Goal: Task Accomplishment & Management: Manage account settings

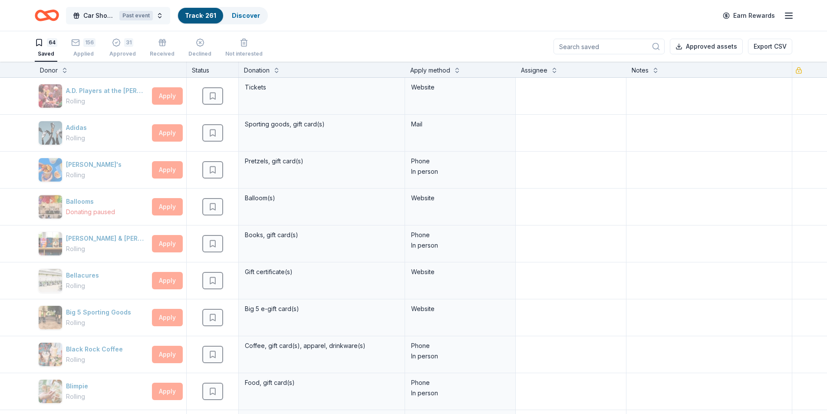
click at [161, 9] on button "Car Show Fundraiser Past event" at bounding box center [118, 15] width 104 height 17
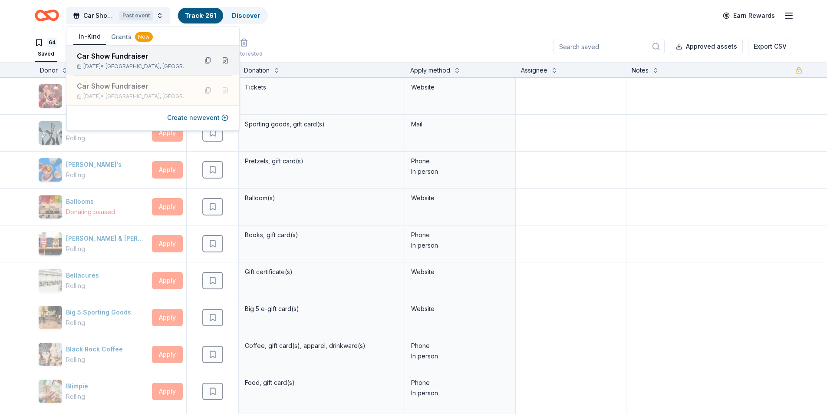
click at [145, 61] on div "Car Show Fundraiser" at bounding box center [134, 56] width 114 height 10
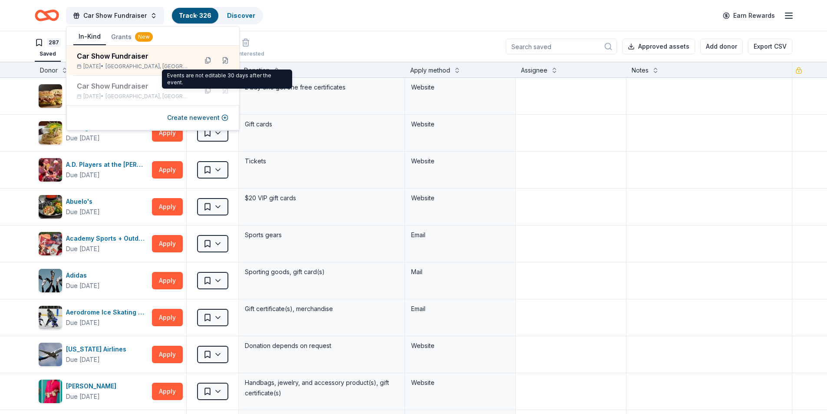
drag, startPoint x: 396, startPoint y: 34, endPoint x: 334, endPoint y: 31, distance: 61.3
click at [394, 34] on div "287 Saved 37 Applied 1 Approved Received Declined Not interested Approved asset…" at bounding box center [414, 46] width 758 height 30
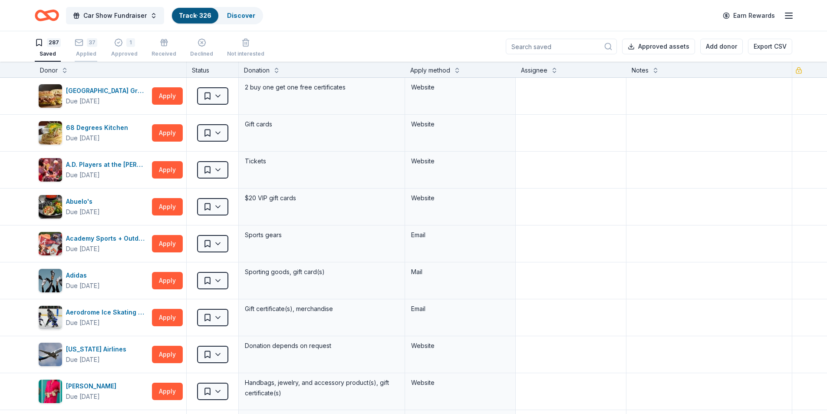
click at [87, 49] on div "37 Applied" at bounding box center [86, 47] width 23 height 19
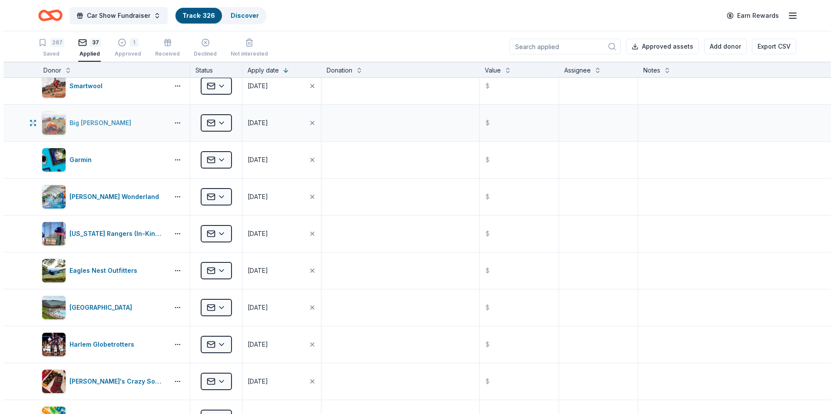
scroll to position [391, 0]
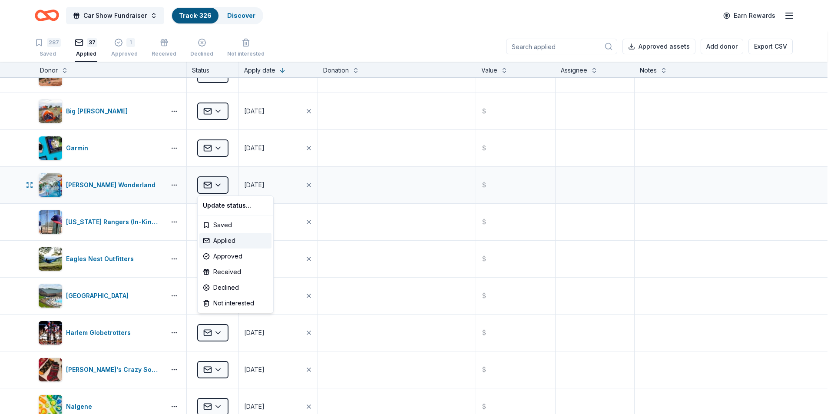
click at [222, 186] on html "Car Show Fundraiser Track · 326 Discover Earn Rewards 287 Saved 37 Applied 1 Ap…" at bounding box center [417, 207] width 834 height 414
click at [226, 238] on div "Applied" at bounding box center [235, 241] width 72 height 16
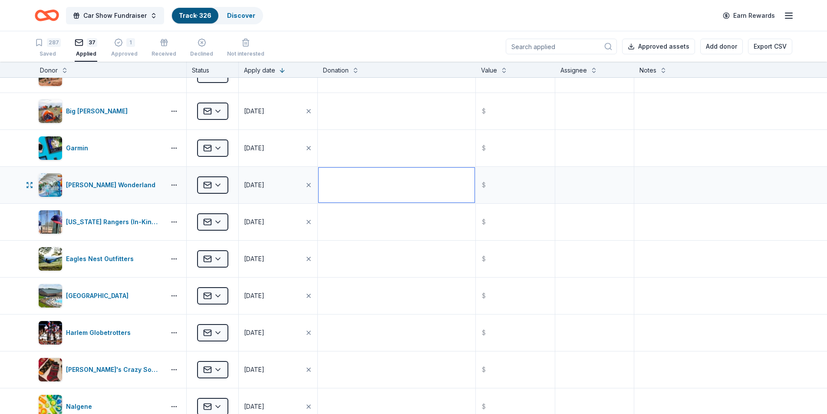
click at [338, 185] on textarea at bounding box center [397, 185] width 156 height 35
type textarea "4 tickets"
click at [388, 231] on textarea at bounding box center [397, 222] width 156 height 35
click at [218, 185] on html "Car Show Fundraiser Track · 326 Discover Earn Rewards 287 Saved 37 Applied 1 Ap…" at bounding box center [417, 207] width 834 height 414
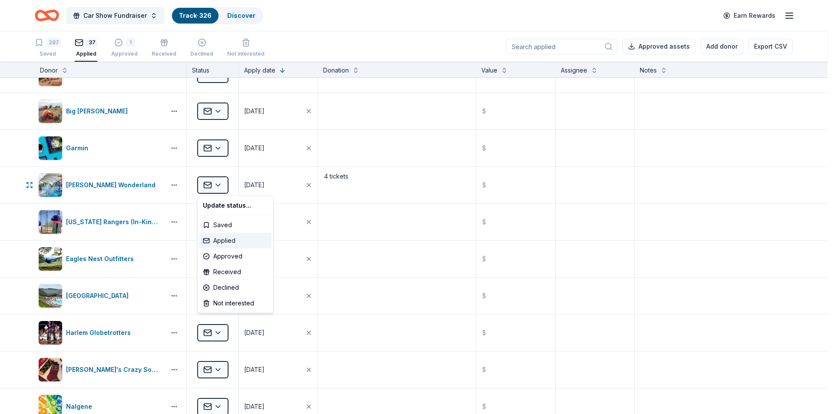
click at [215, 242] on div "Applied" at bounding box center [235, 241] width 72 height 16
click at [218, 187] on html "Car Show Fundraiser Track · 326 Discover Earn Rewards 287 Saved 37 Applied 1 Ap…" at bounding box center [417, 207] width 834 height 414
click at [221, 258] on div "Approved" at bounding box center [235, 256] width 72 height 16
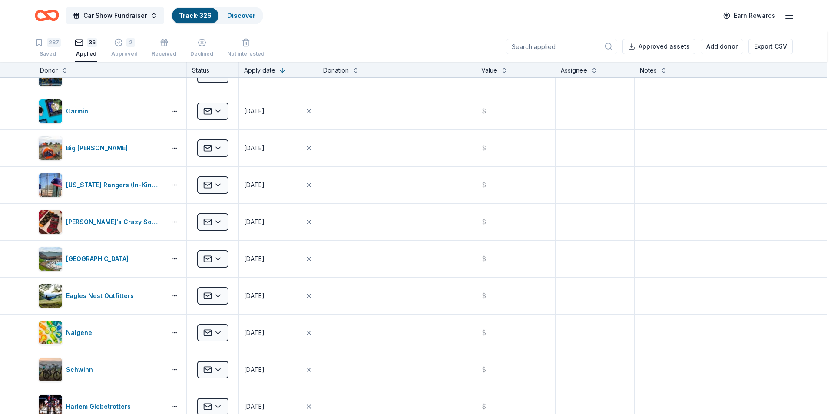
scroll to position [243, 0]
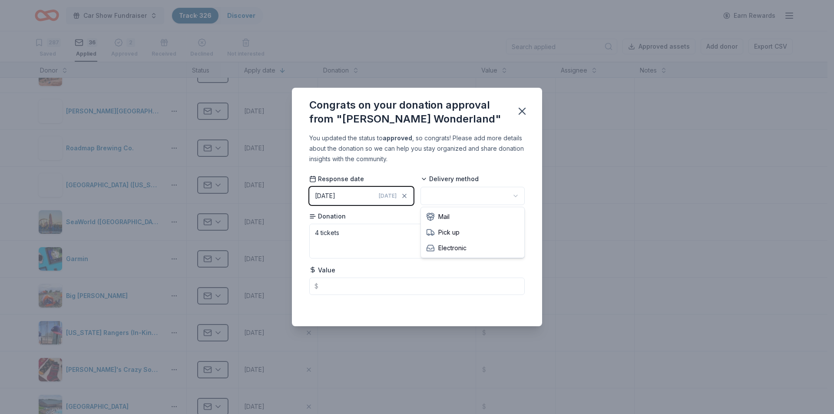
click at [432, 193] on html "Car Show Fundraiser Track · 326 Discover Earn Rewards 287 Saved 36 Applied 2 Ap…" at bounding box center [417, 207] width 834 height 414
click at [524, 107] on icon "button" at bounding box center [522, 111] width 12 height 12
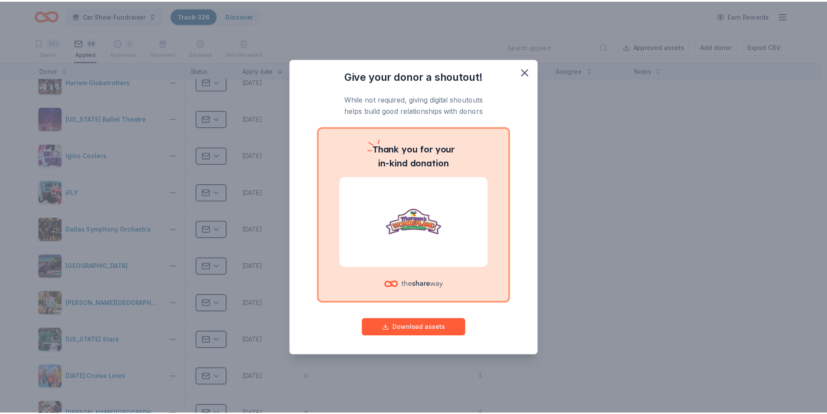
scroll to position [721, 0]
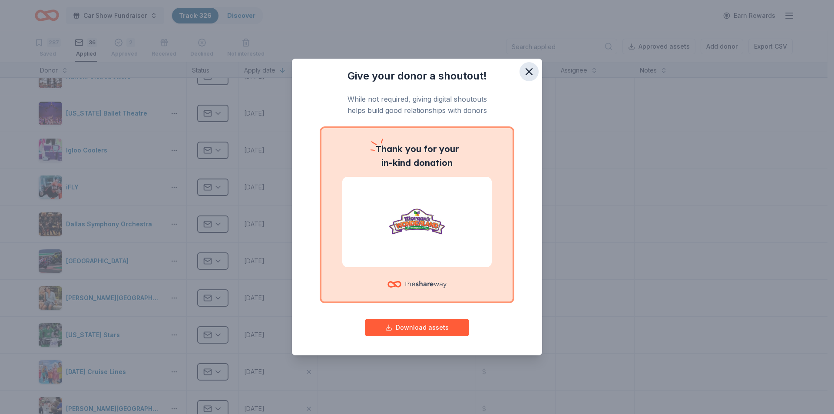
click at [532, 70] on icon "button" at bounding box center [529, 72] width 12 height 12
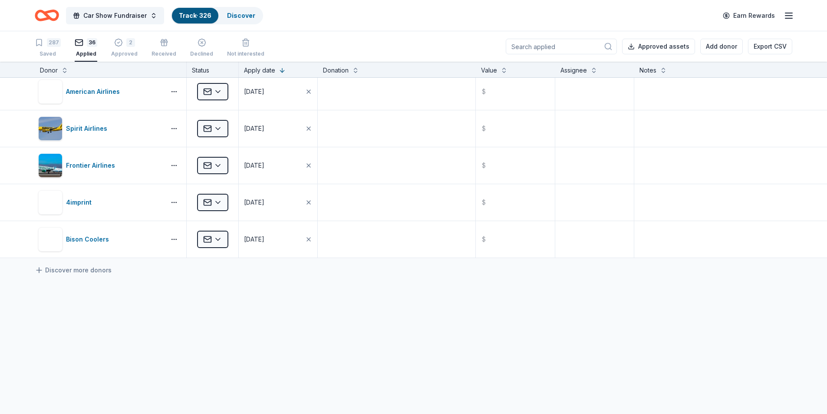
scroll to position [1155, 0]
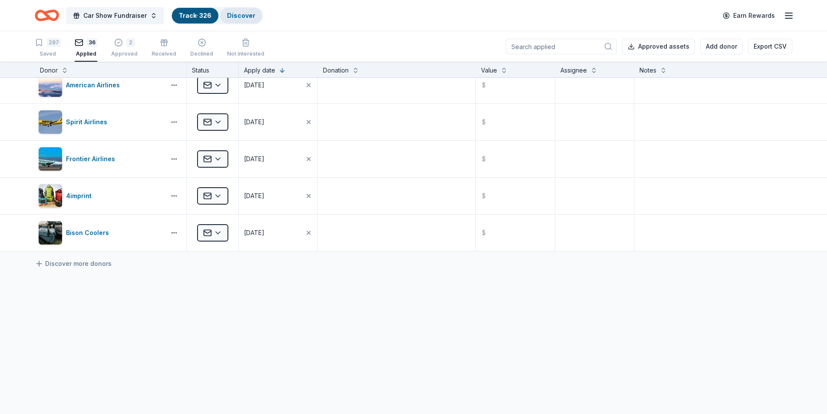
click at [244, 16] on link "Discover" at bounding box center [241, 15] width 28 height 7
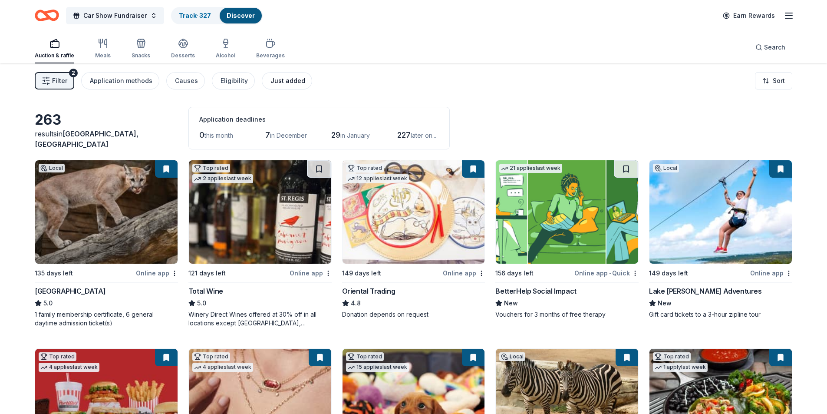
click at [276, 79] on div "Just added" at bounding box center [288, 81] width 35 height 10
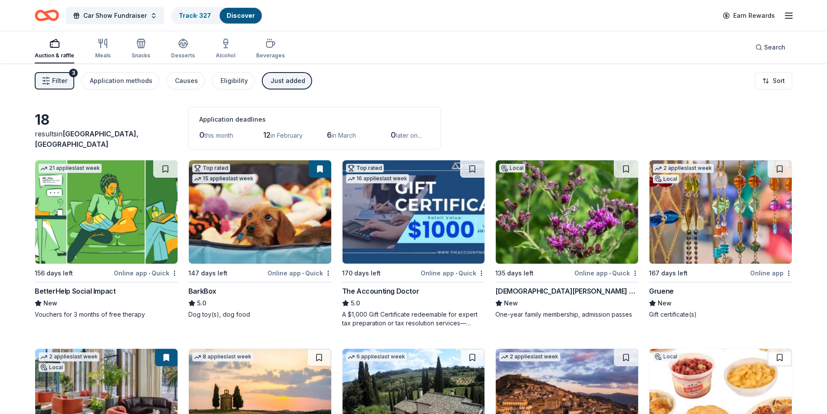
click at [283, 77] on div "Just added" at bounding box center [288, 81] width 35 height 10
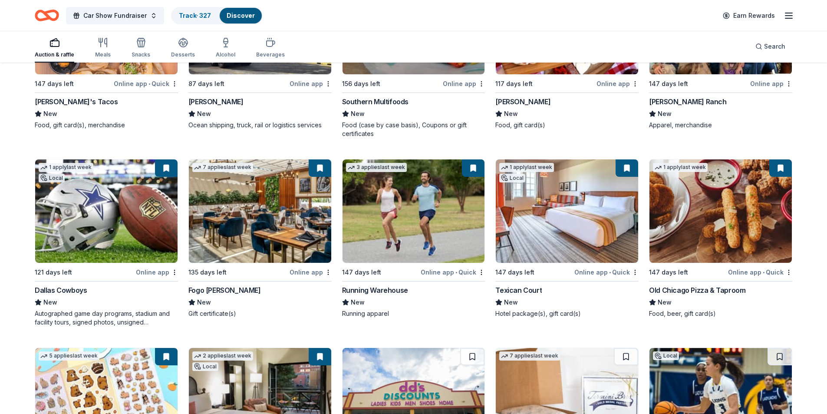
scroll to position [3378, 0]
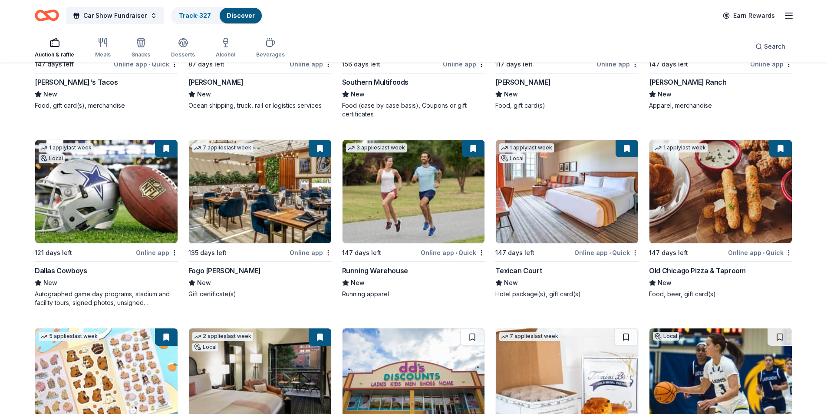
click at [163, 157] on button at bounding box center [166, 148] width 23 height 17
click at [162, 157] on button at bounding box center [166, 148] width 23 height 17
click at [160, 168] on img at bounding box center [106, 191] width 142 height 103
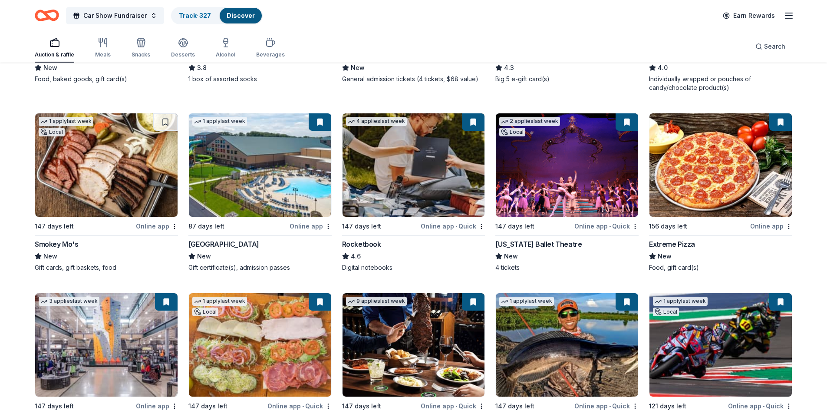
scroll to position [4007, 0]
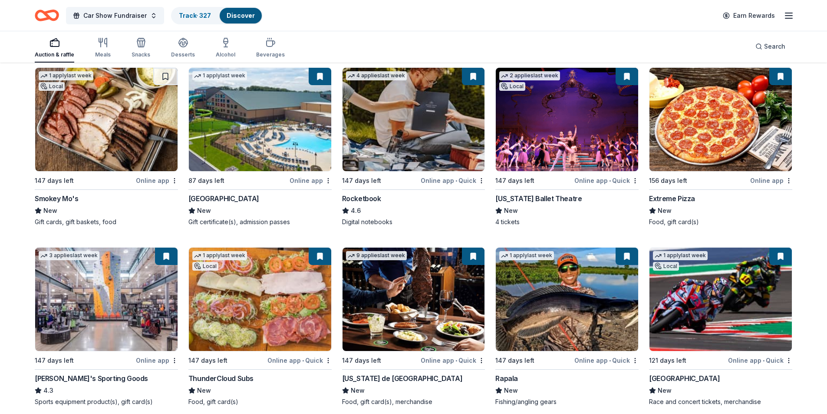
click at [286, 151] on img at bounding box center [260, 119] width 142 height 103
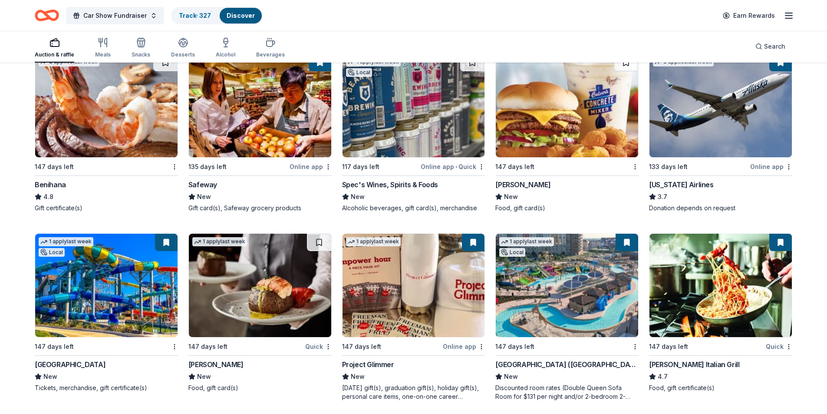
scroll to position [5002, 0]
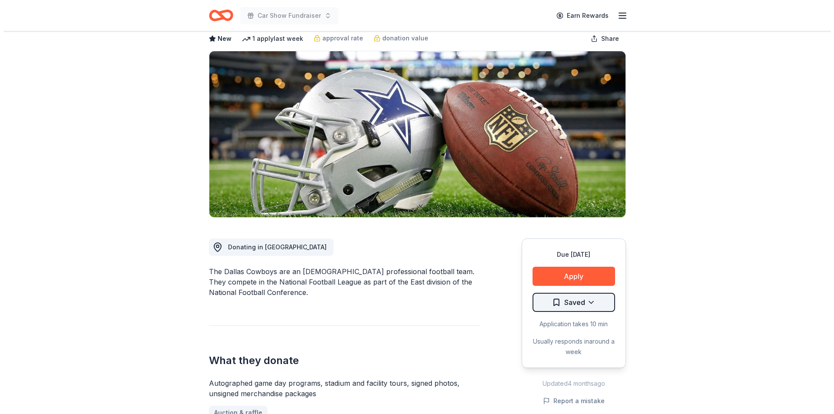
scroll to position [217, 0]
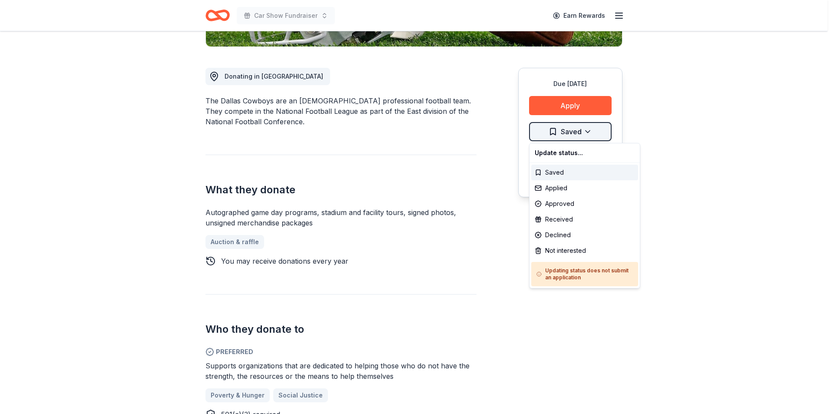
click at [560, 202] on div "Approved" at bounding box center [584, 204] width 107 height 16
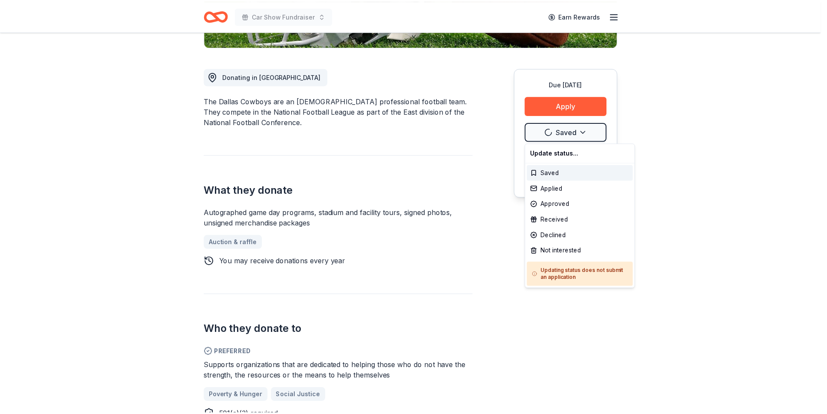
scroll to position [0, 0]
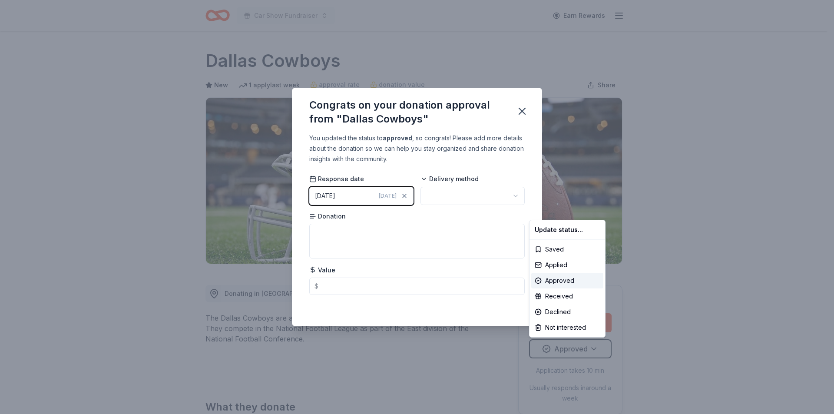
click at [457, 196] on html "Car Show Fundraiser Earn Rewards Due [DATE] Share Dallas Cowboys New 1 apply la…" at bounding box center [417, 207] width 834 height 414
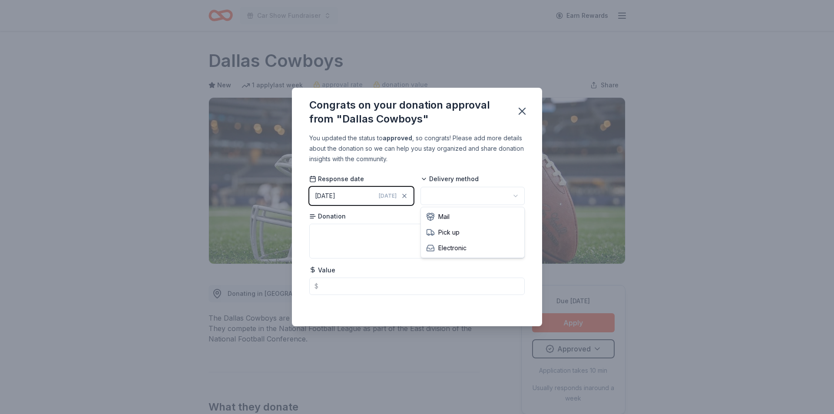
click at [457, 196] on html "Car Show Fundraiser Earn Rewards Due [DATE] Share Dallas Cowboys New 1 apply la…" at bounding box center [417, 207] width 834 height 414
click at [358, 231] on textarea at bounding box center [416, 241] width 215 height 35
type textarea "VIP tour for 4"
click at [524, 112] on icon "button" at bounding box center [522, 111] width 6 height 6
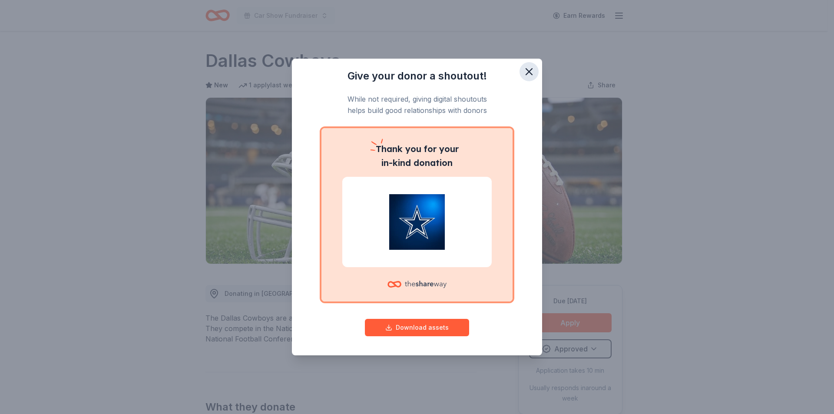
click at [532, 75] on icon "button" at bounding box center [529, 72] width 12 height 12
